Goal: Task Accomplishment & Management: Use online tool/utility

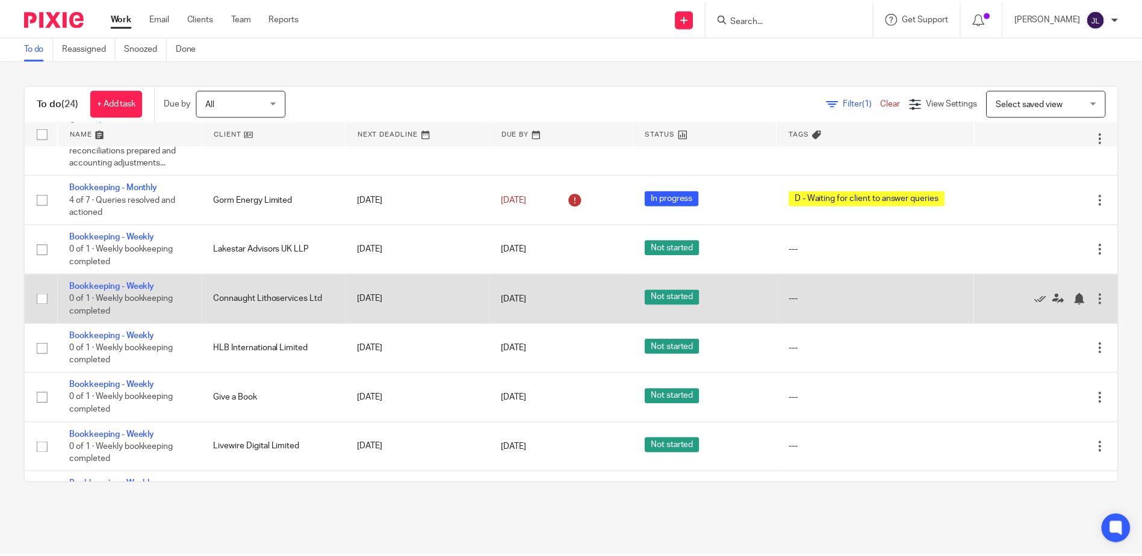
scroll to position [481, 0]
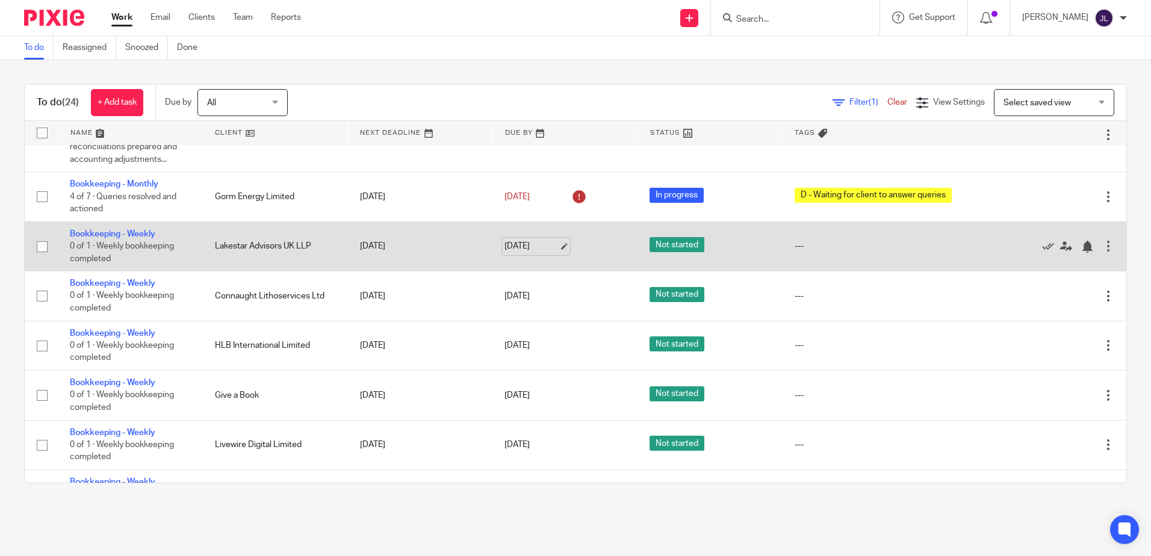
click at [515, 247] on link "[DATE]" at bounding box center [531, 246] width 54 height 13
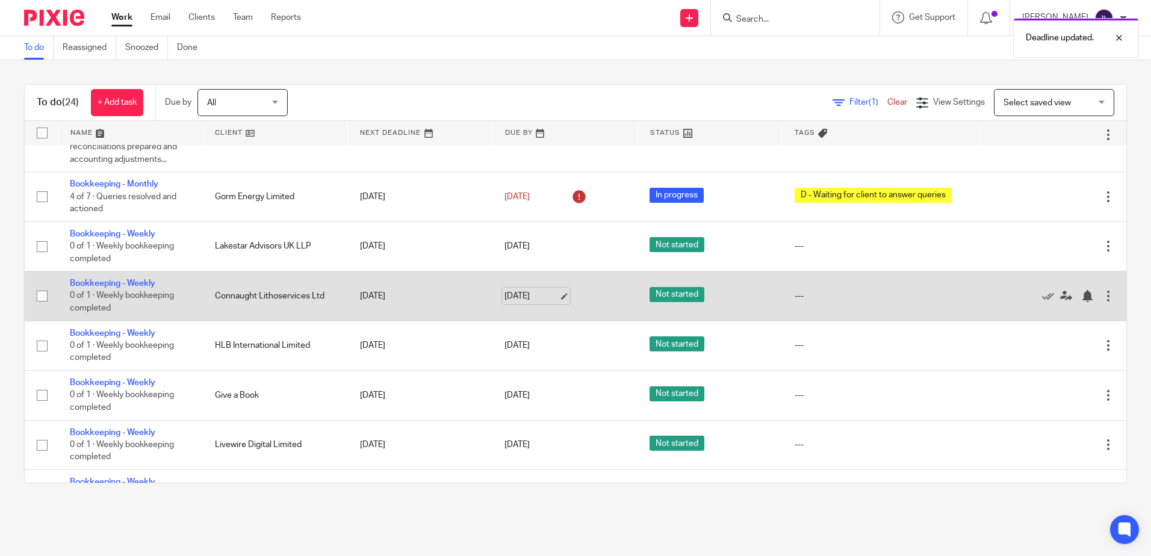
click at [523, 295] on link "[DATE]" at bounding box center [531, 296] width 54 height 13
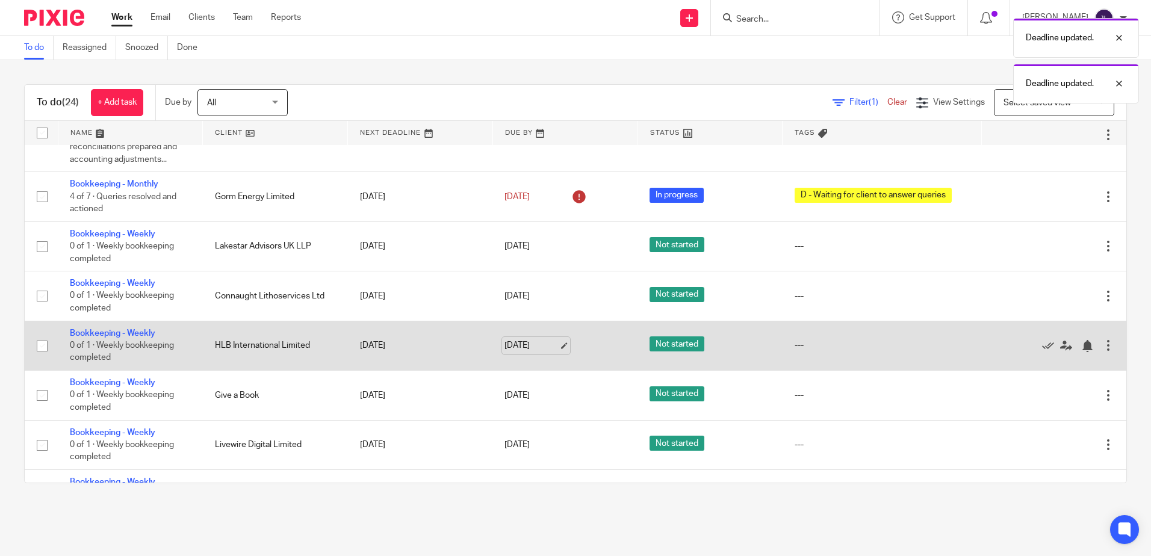
click at [525, 339] on link "[DATE]" at bounding box center [531, 345] width 54 height 13
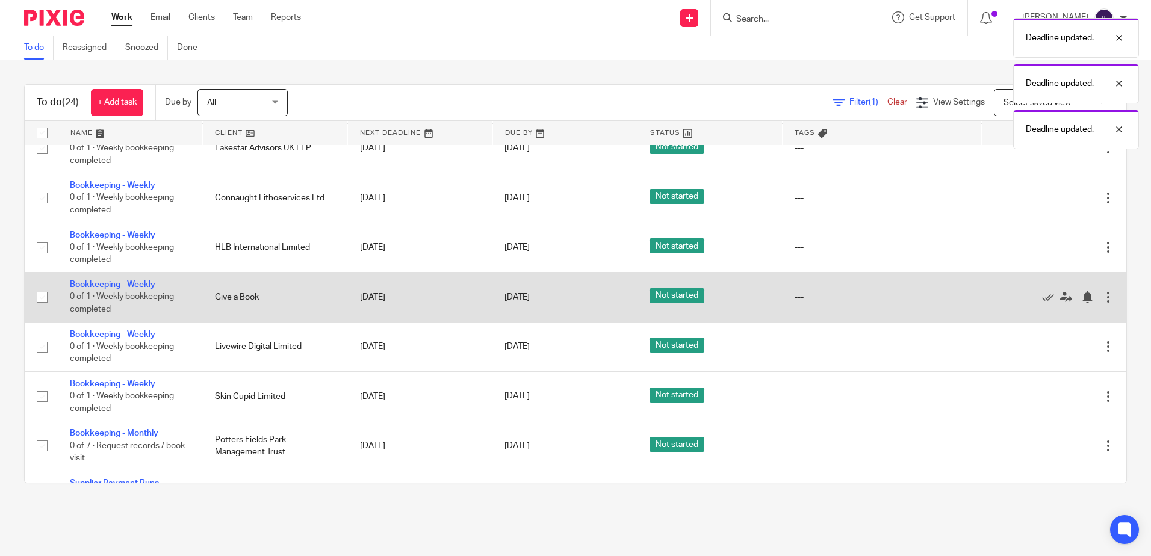
scroll to position [602, 0]
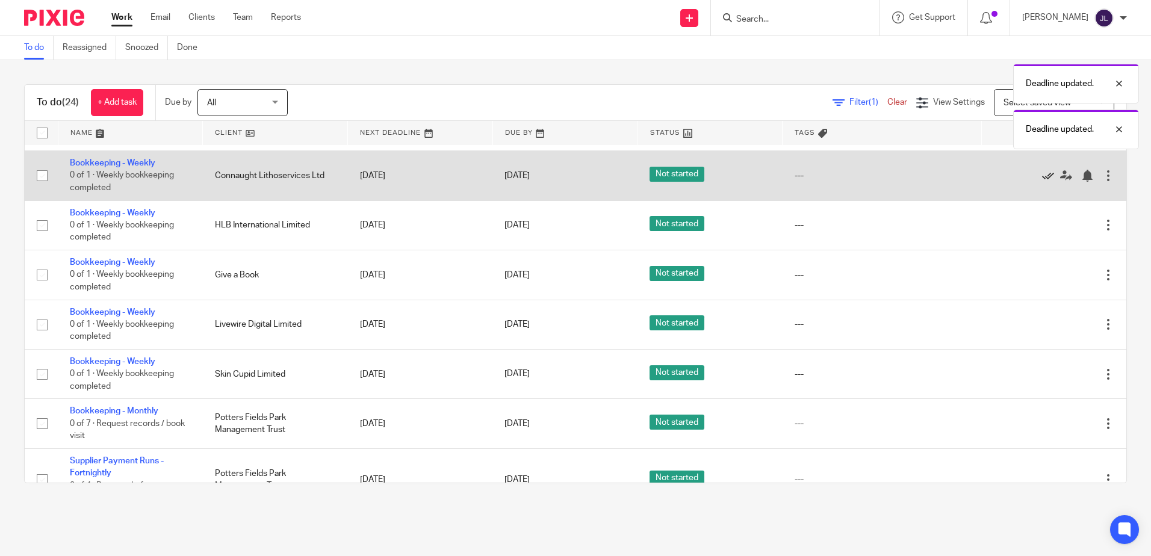
click at [765, 178] on icon at bounding box center [1048, 176] width 12 height 12
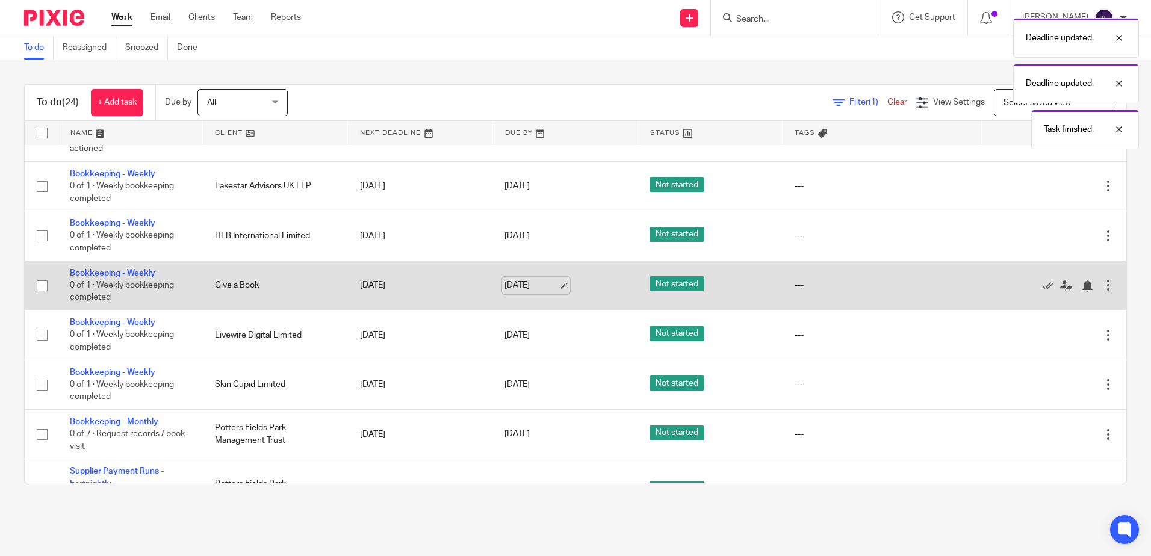
click at [528, 284] on link "[DATE]" at bounding box center [531, 285] width 54 height 13
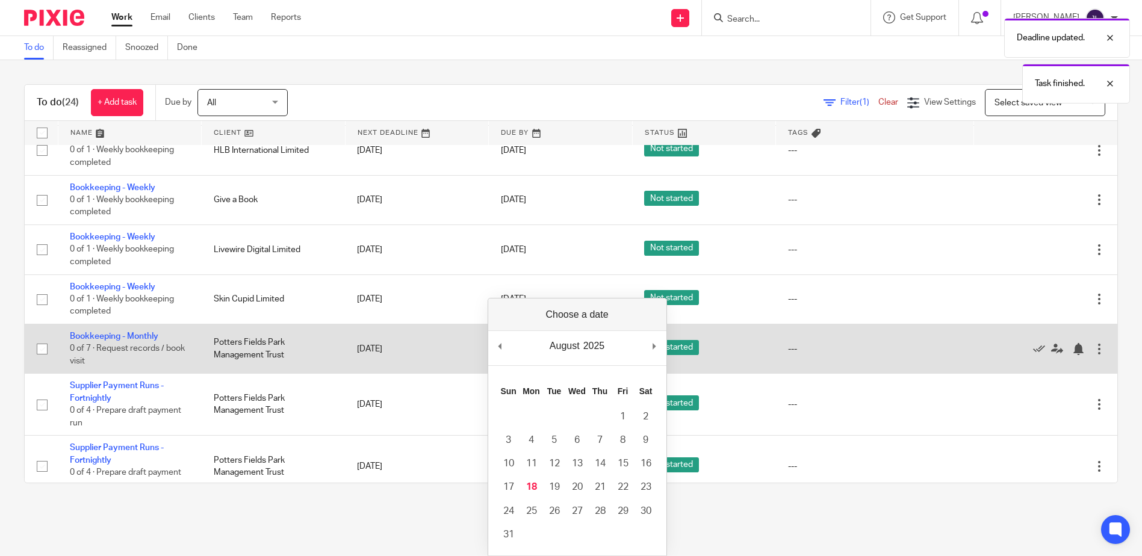
scroll to position [542, 0]
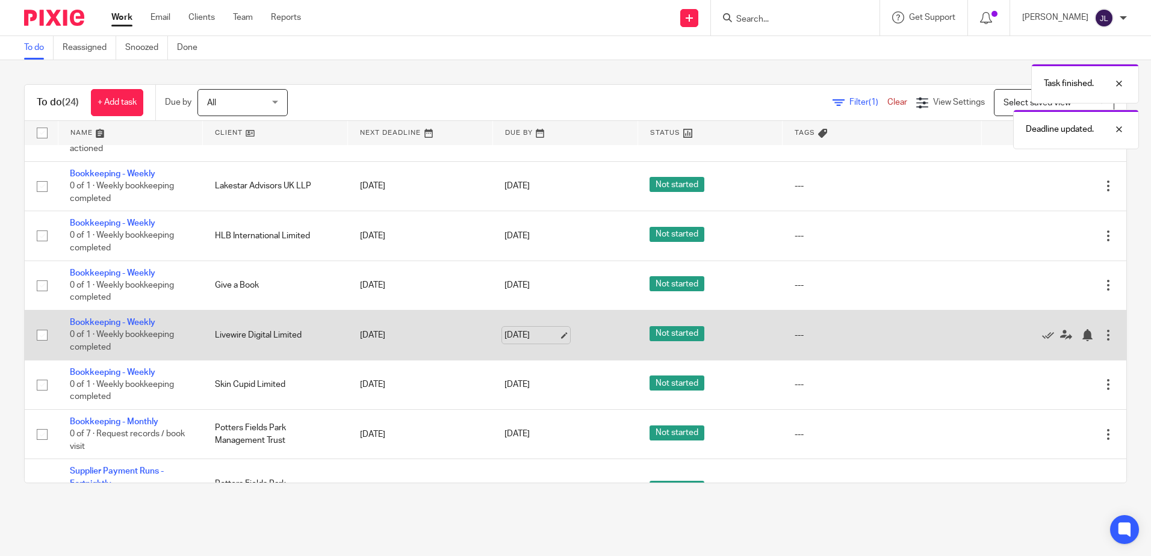
click at [519, 338] on link "[DATE]" at bounding box center [531, 335] width 54 height 13
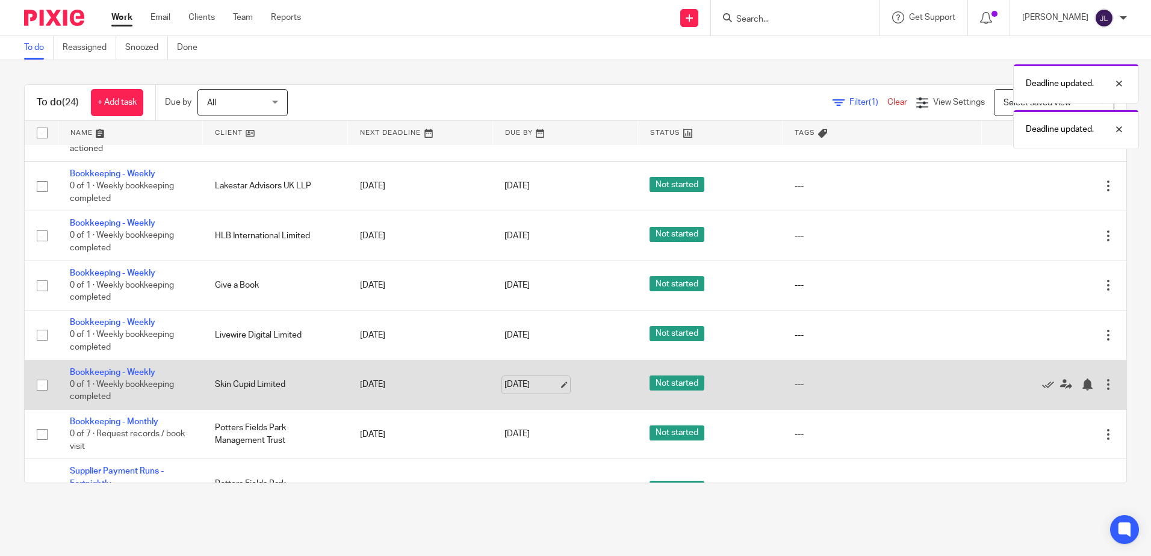
click at [521, 339] on link "[DATE]" at bounding box center [531, 385] width 54 height 13
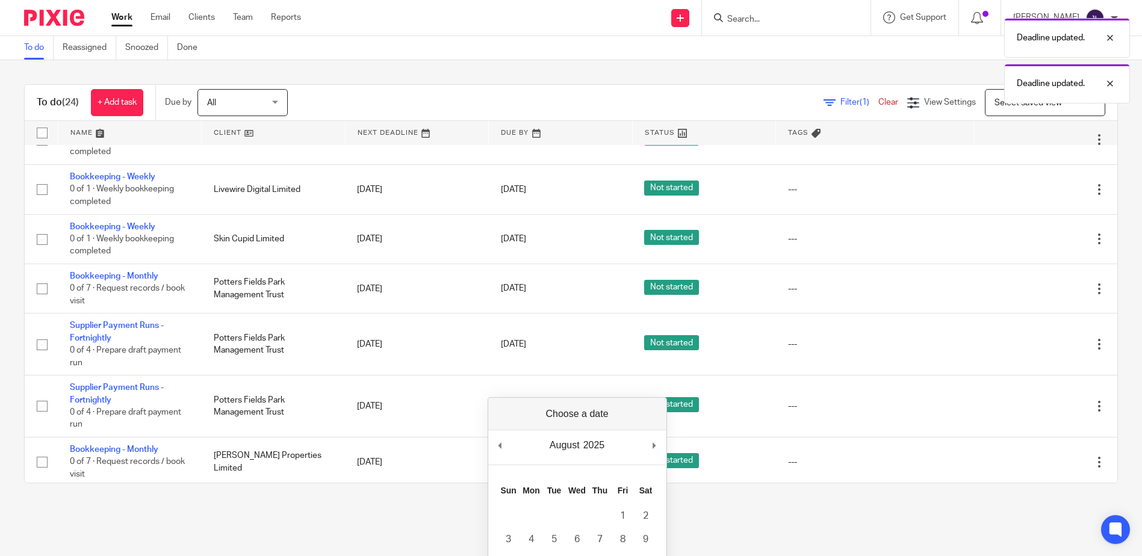
click at [765, 339] on main "To do Reassigned Snoozed Done To do (24) + Add task Due by All All [DATE] [DATE…" at bounding box center [571, 278] width 1142 height 556
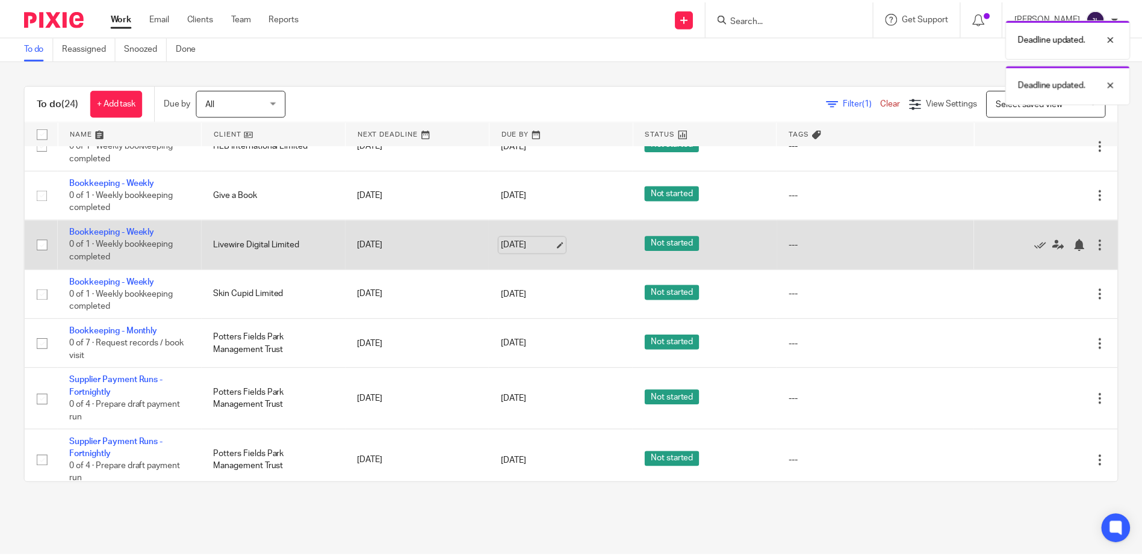
scroll to position [662, 0]
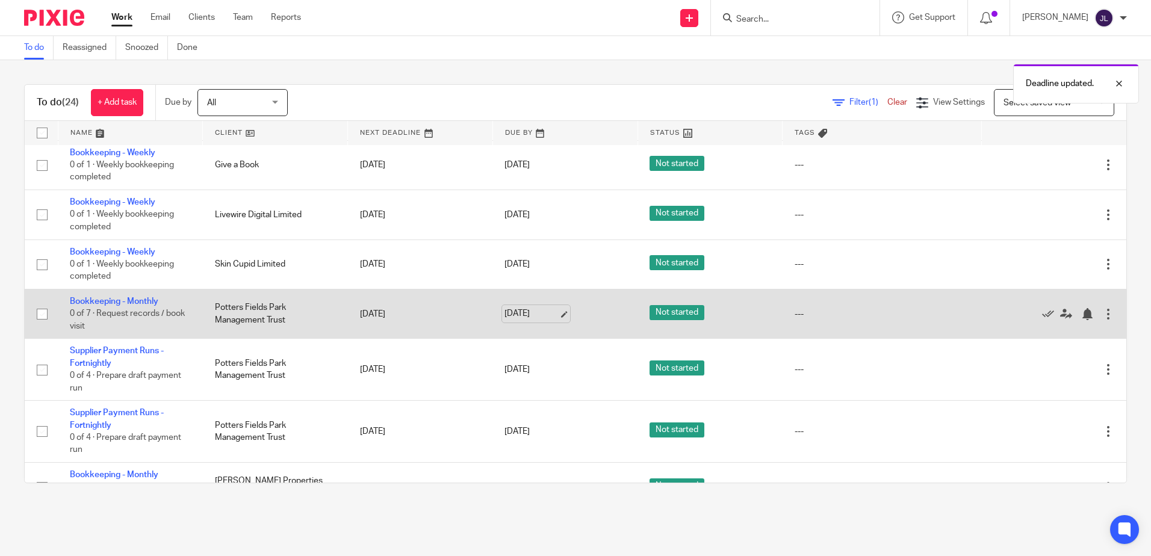
click at [521, 312] on link "[DATE]" at bounding box center [531, 314] width 54 height 13
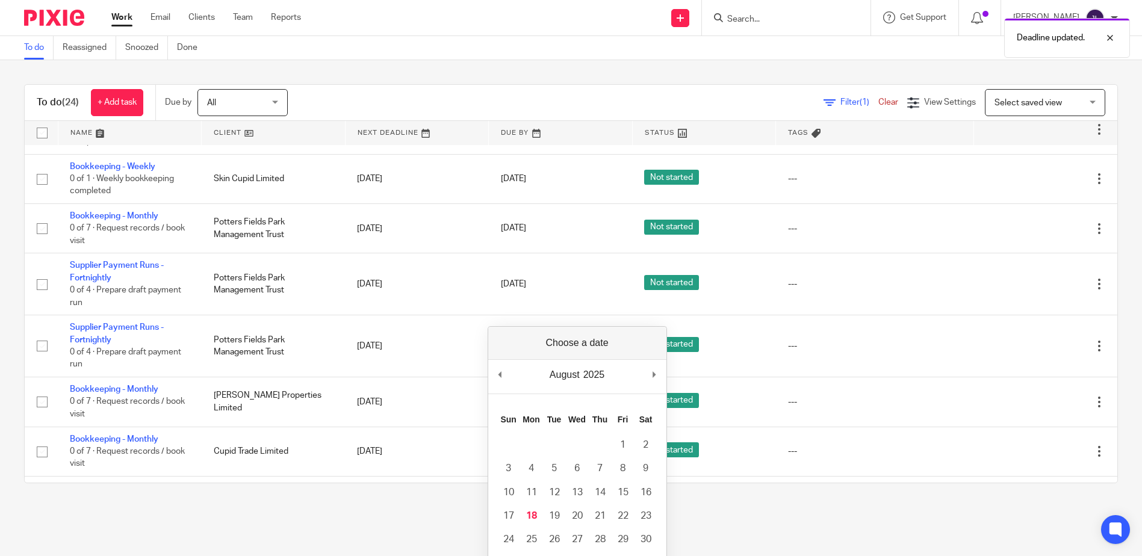
click at [765, 339] on main "To do Reassigned Snoozed Done To do (24) + Add task Due by All All [DATE] [DATE…" at bounding box center [571, 278] width 1142 height 556
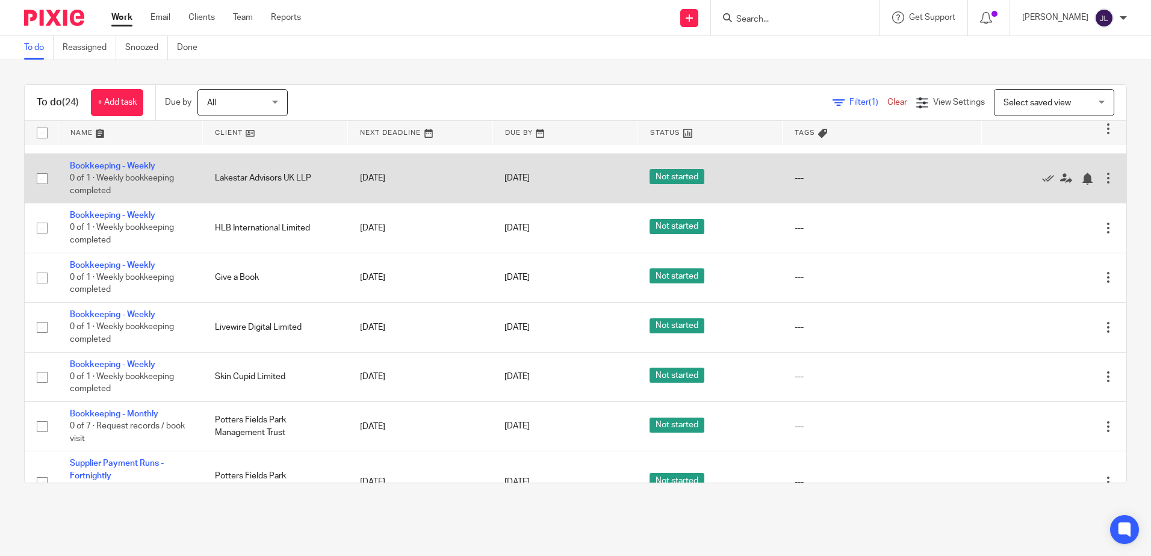
scroll to position [481, 0]
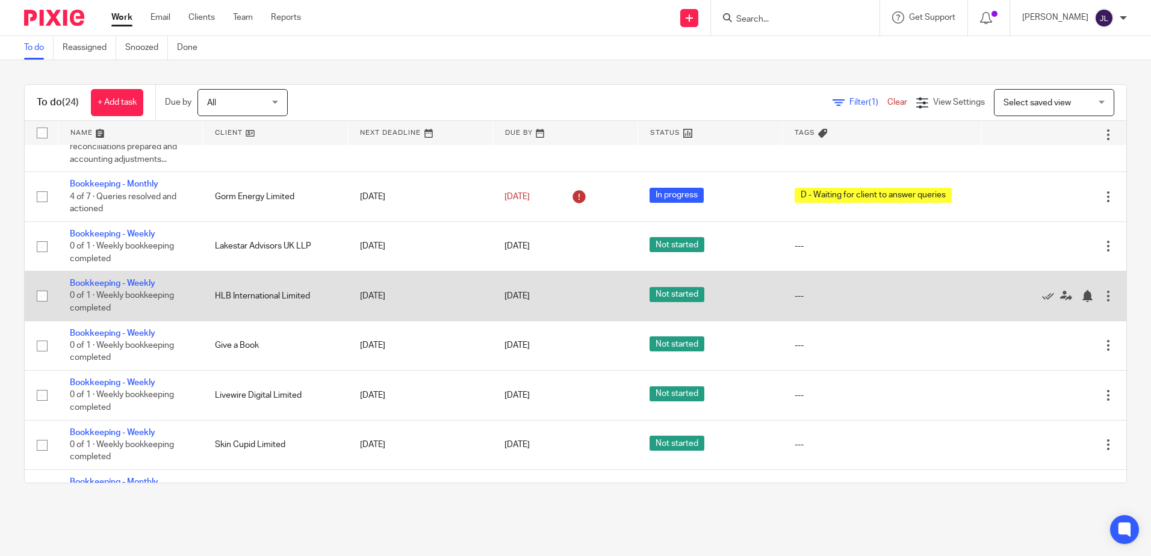
drag, startPoint x: 144, startPoint y: 280, endPoint x: 171, endPoint y: 281, distance: 27.1
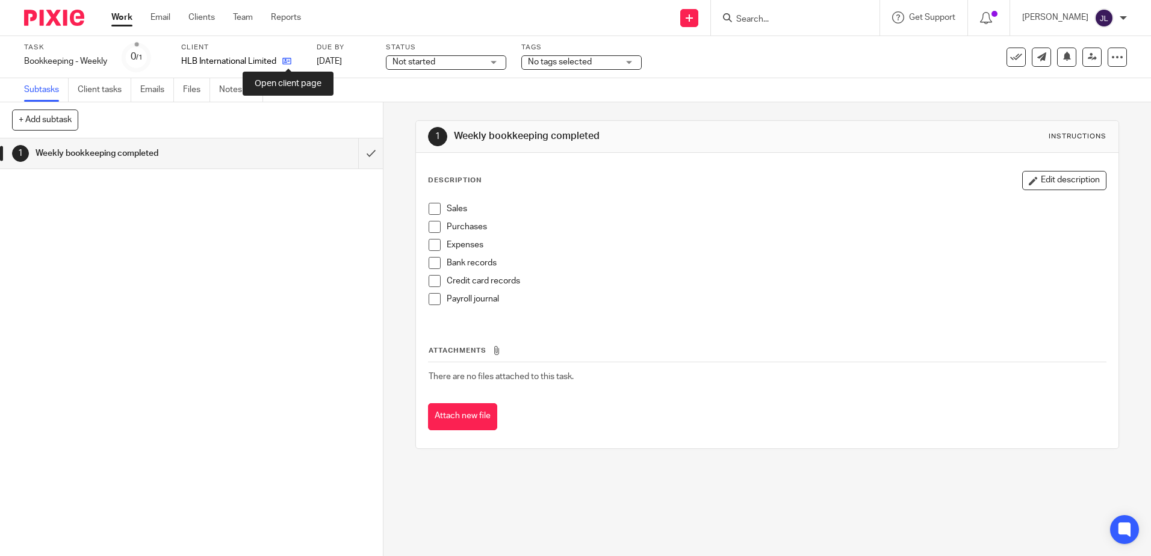
click at [289, 64] on icon at bounding box center [286, 61] width 9 height 9
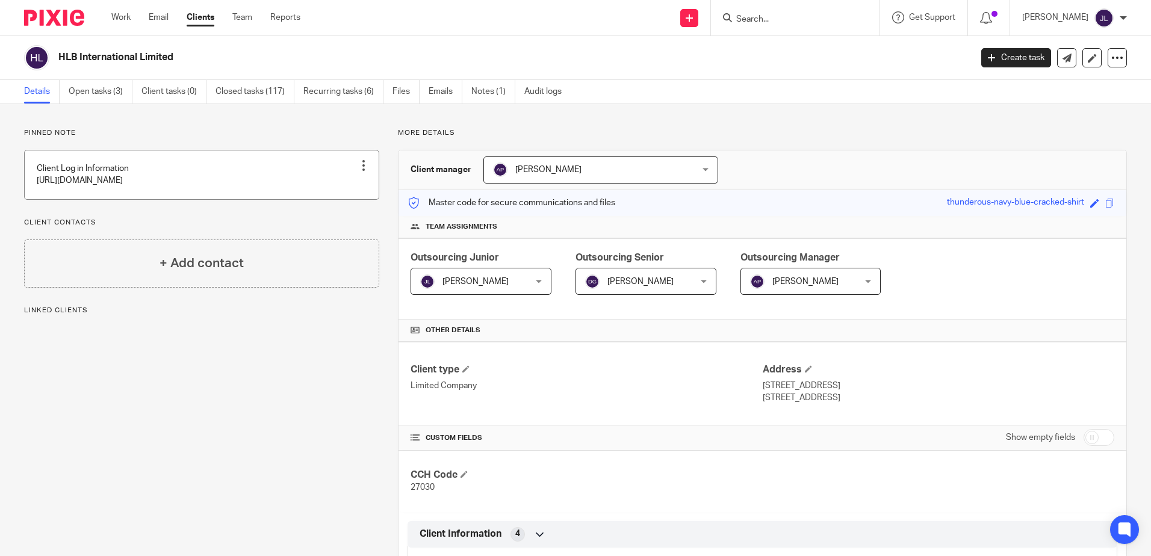
click at [228, 164] on link at bounding box center [202, 174] width 354 height 49
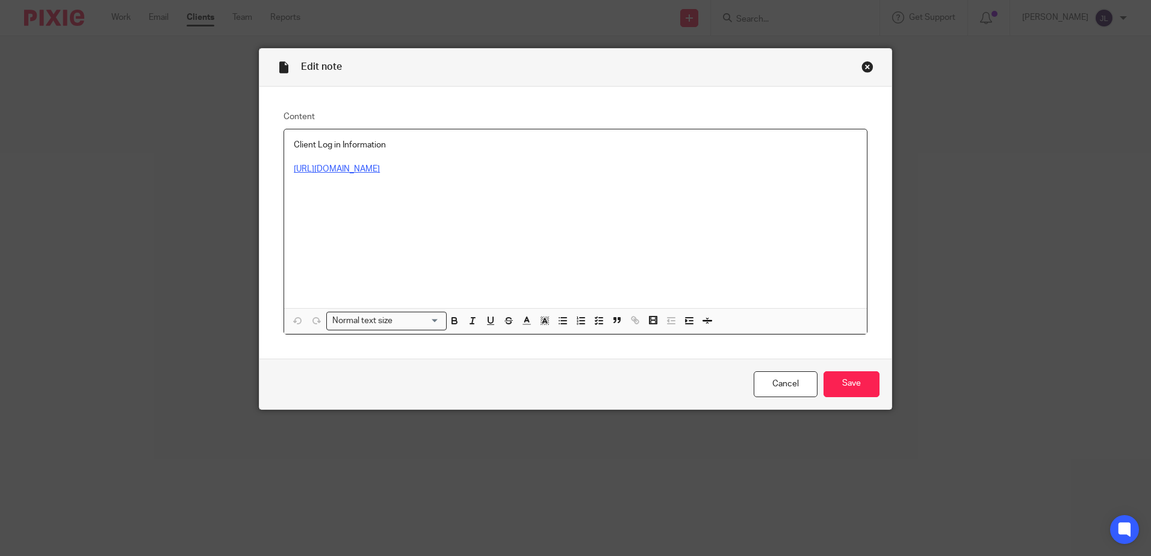
drag, startPoint x: 454, startPoint y: 161, endPoint x: 445, endPoint y: 169, distance: 11.9
